Goal: Find specific page/section: Find specific page/section

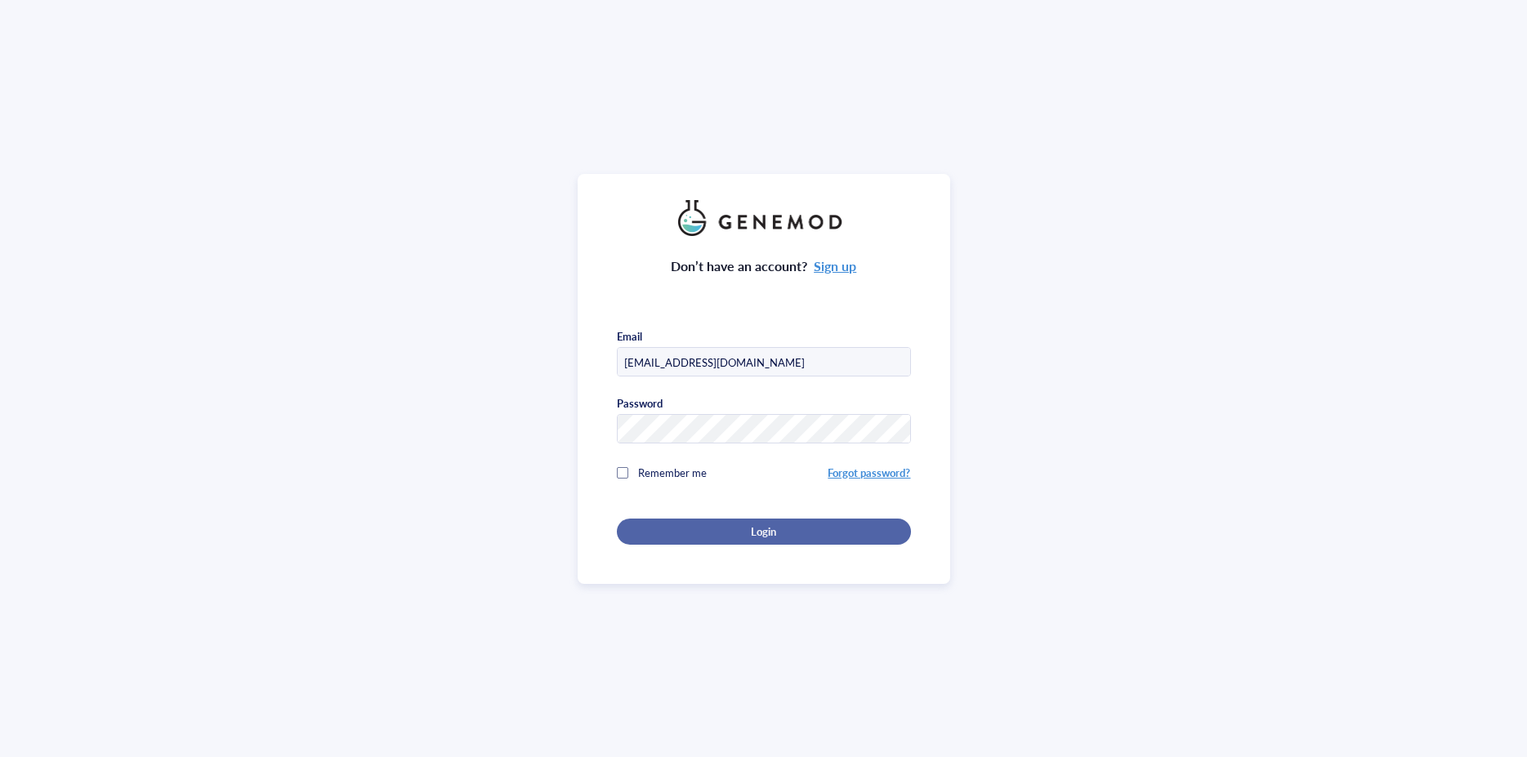
type input "[EMAIL_ADDRESS][DOMAIN_NAME]"
click at [729, 529] on div "Login" at bounding box center [764, 531] width 242 height 15
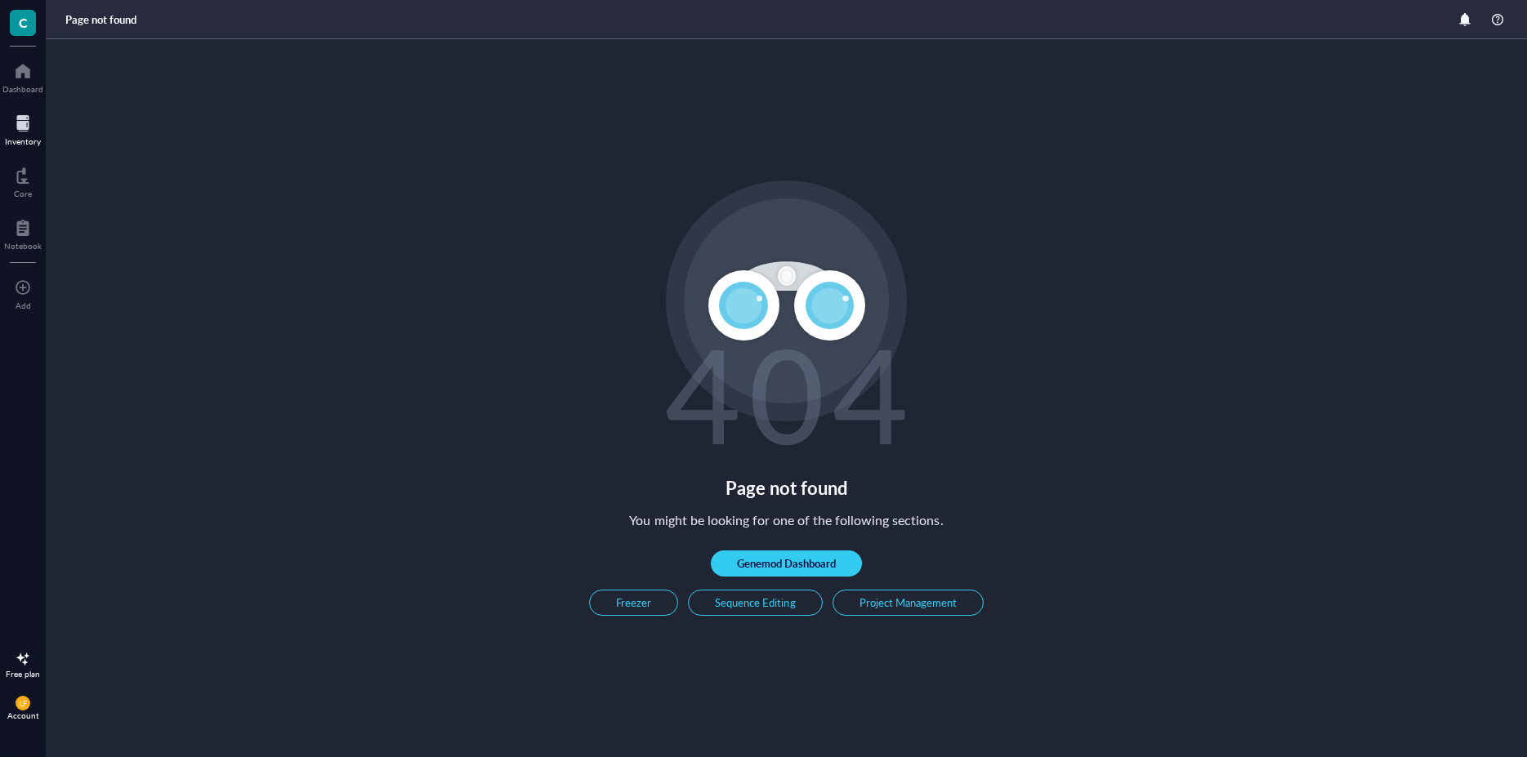
click at [14, 135] on div at bounding box center [23, 123] width 36 height 26
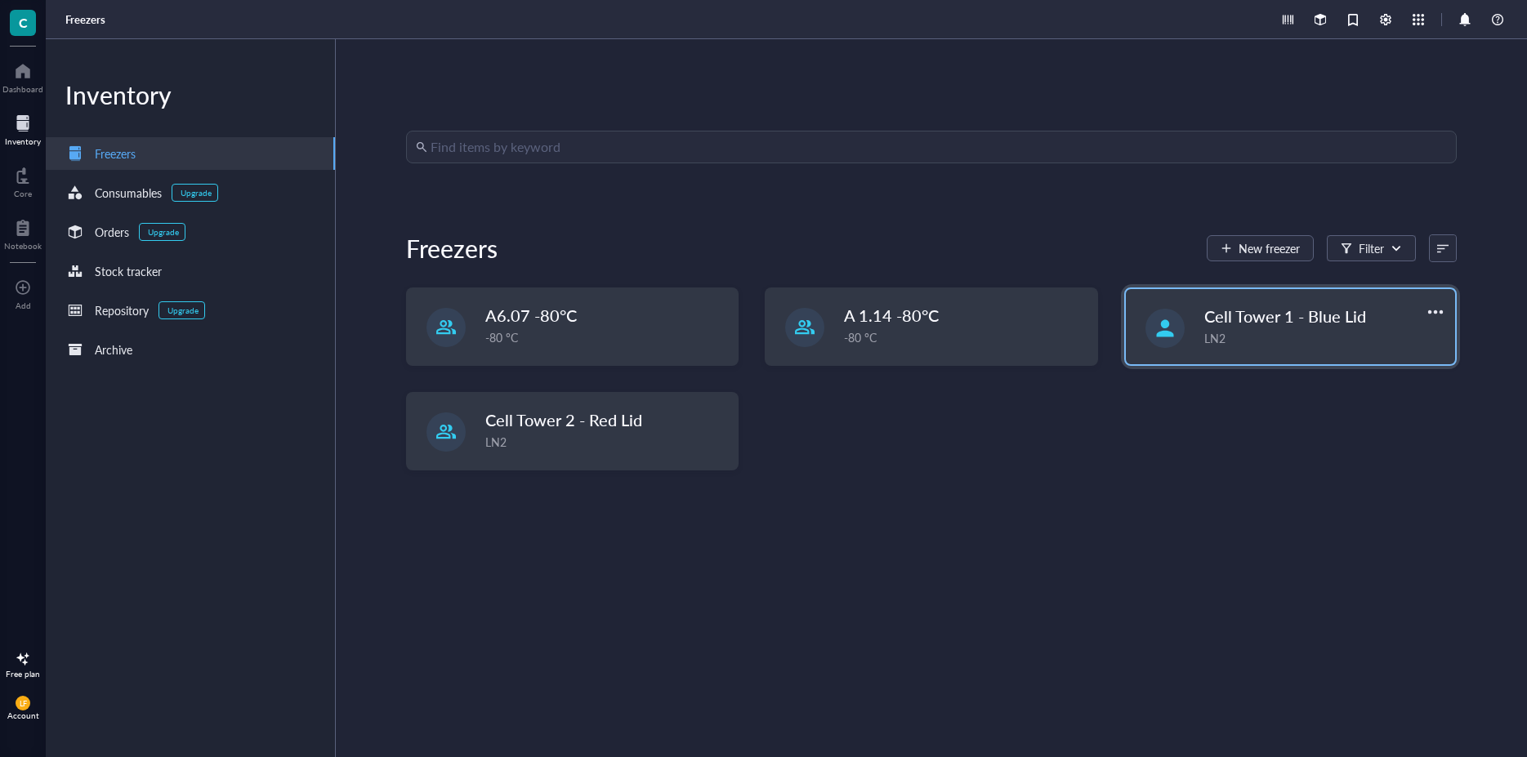
click at [1305, 329] on div "LN2" at bounding box center [1324, 338] width 241 height 18
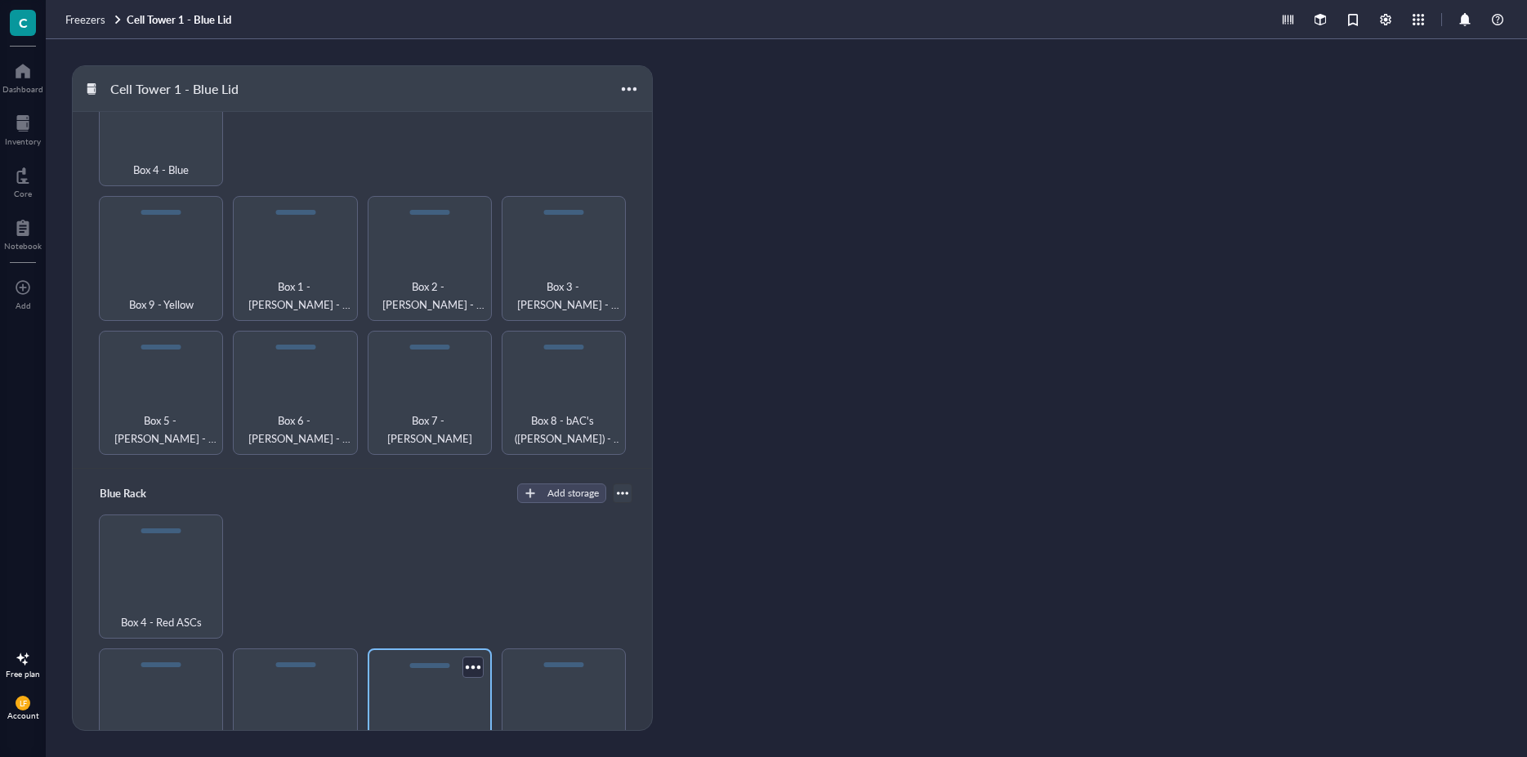
scroll to position [412, 0]
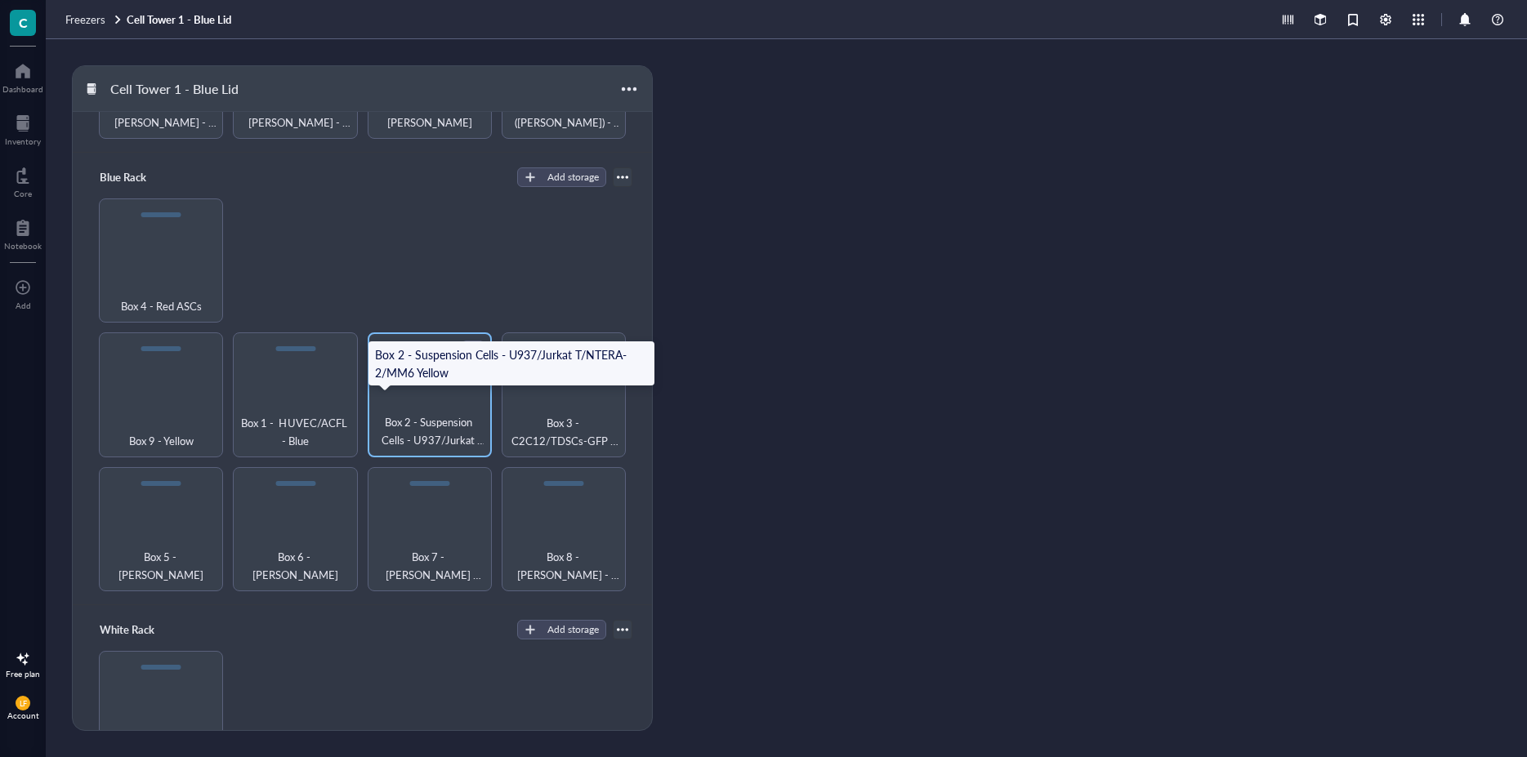
click at [416, 417] on span "Box 2 - Suspension Cells - U937/Jurkat T/NTERA-2/MM6 Yellow" at bounding box center [430, 431] width 108 height 36
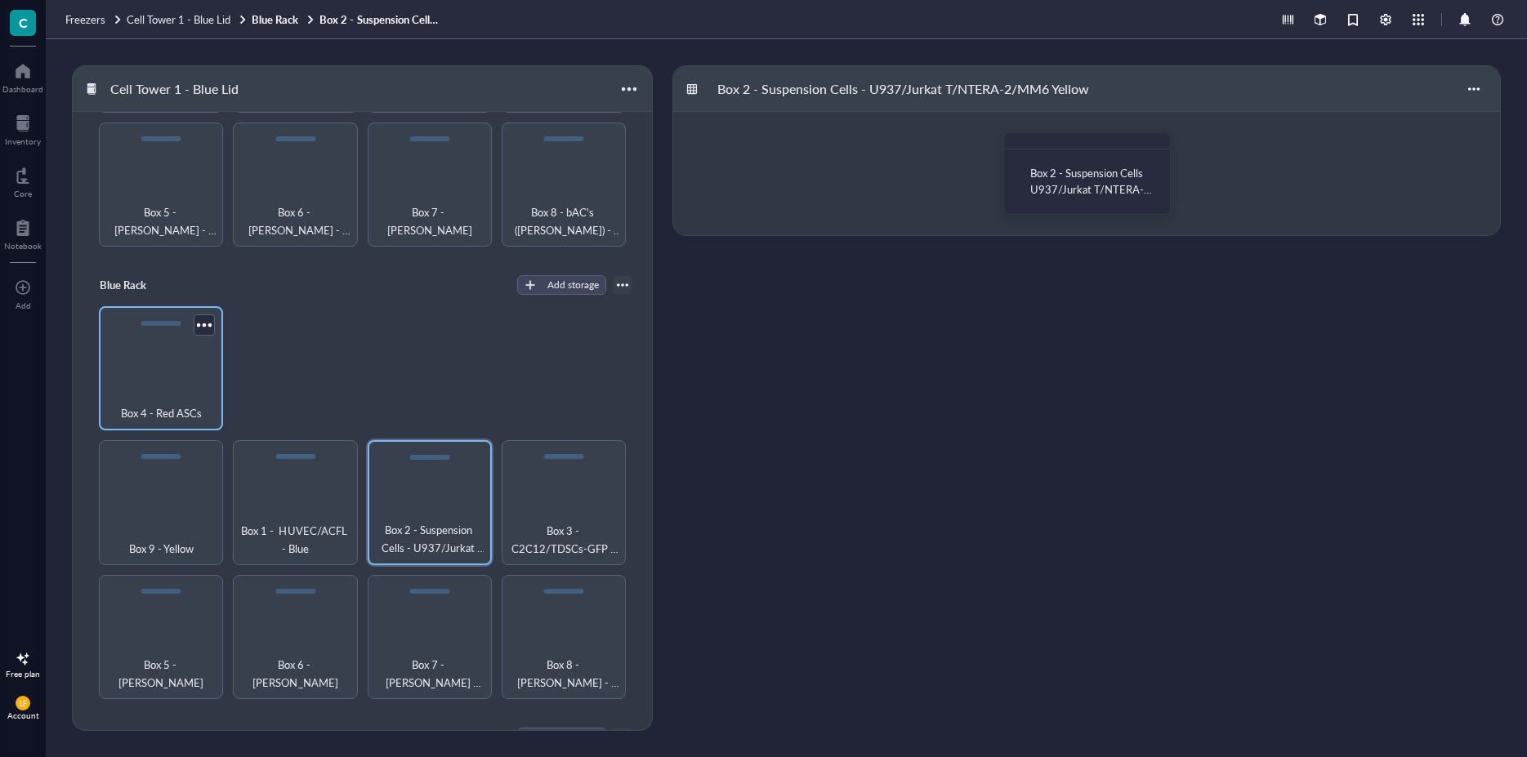
scroll to position [206, 0]
